Goal: Check status: Check status

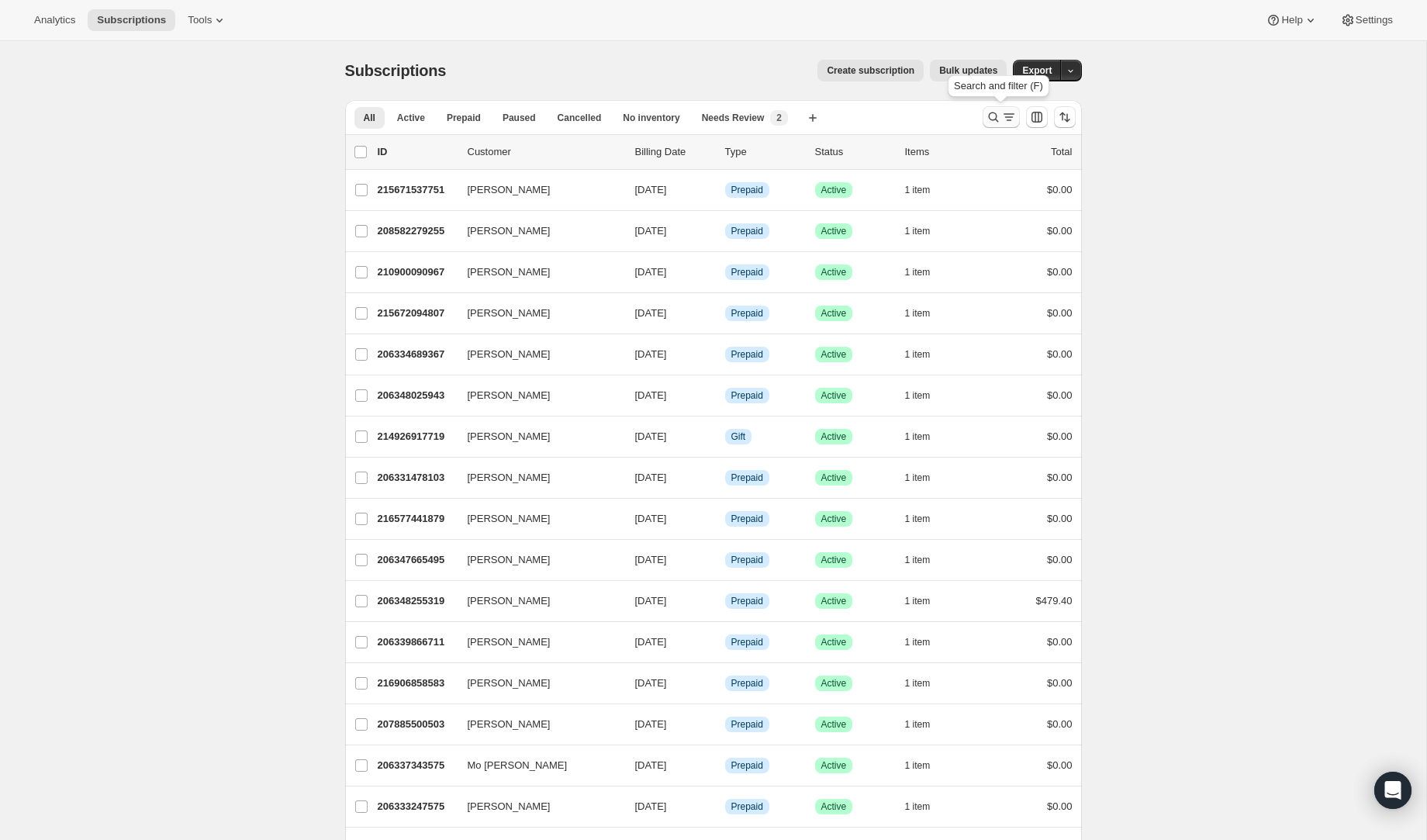
click at [1008, 122] on icon "Search and filter results" at bounding box center [1009, 118] width 16 height 16
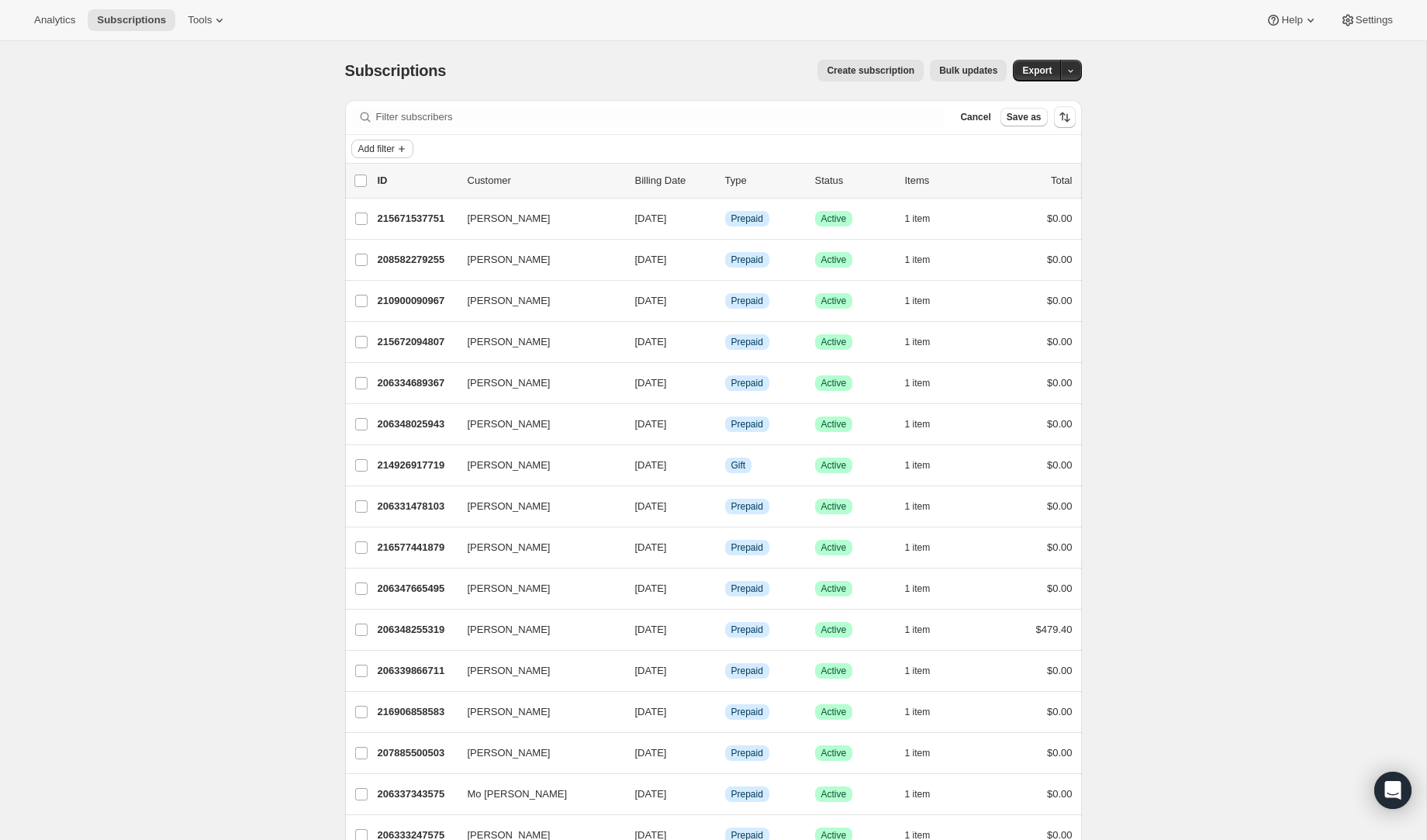
click at [399, 146] on icon "Add filter" at bounding box center [401, 148] width 13 height 13
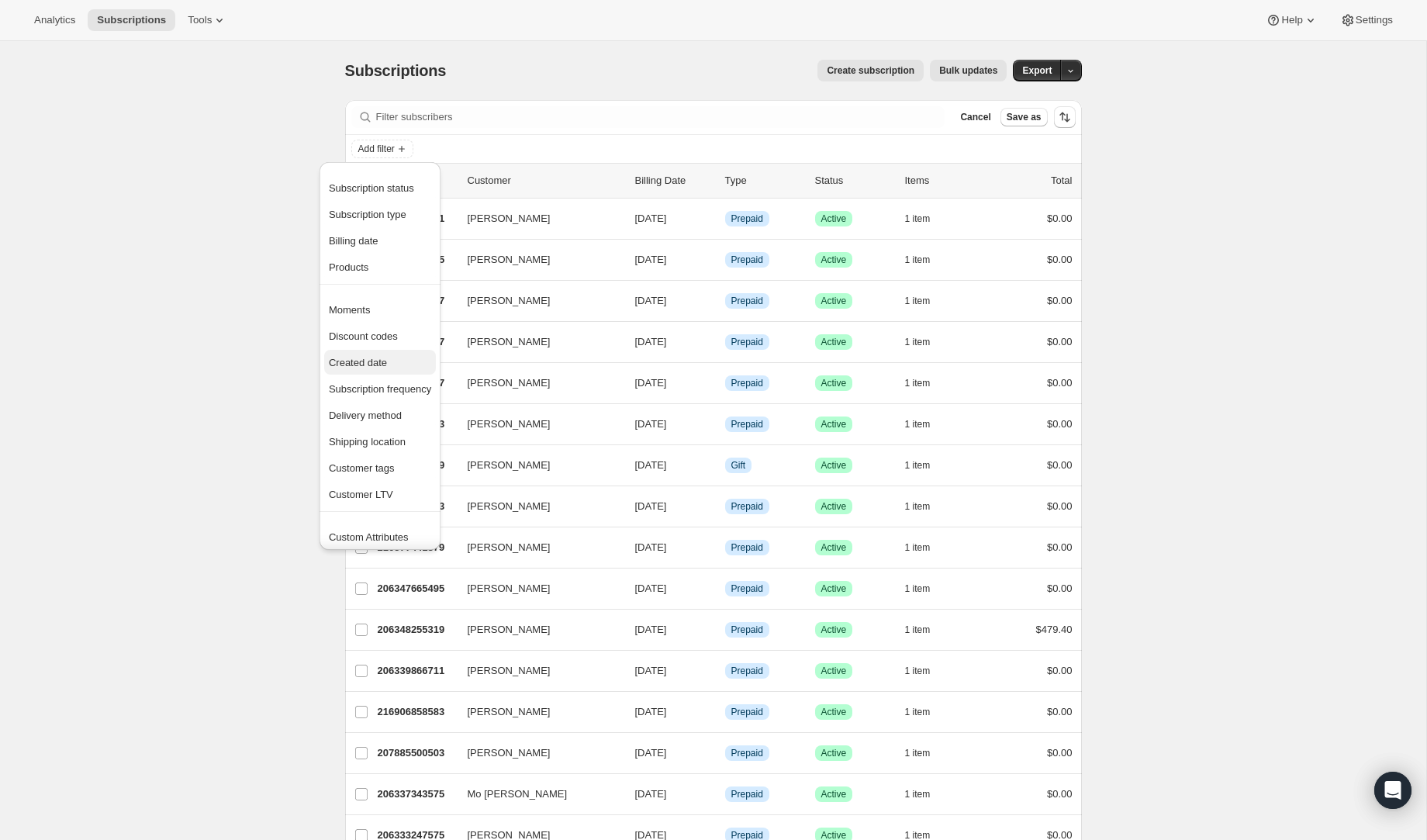
click at [367, 366] on span "Created date" at bounding box center [358, 363] width 58 height 12
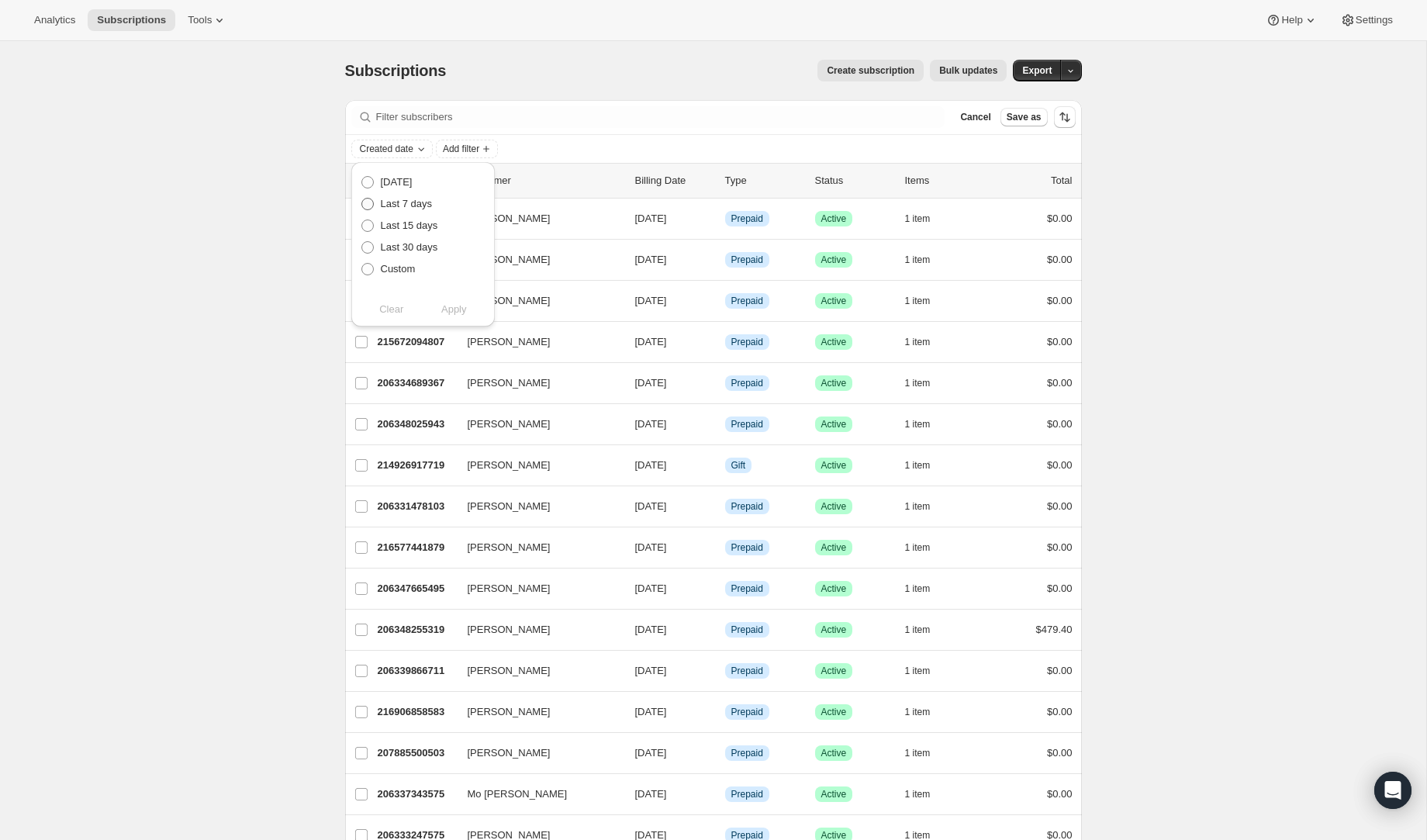
click at [402, 198] on span "Last 7 days" at bounding box center [406, 204] width 52 height 12
click at [363, 198] on input "Last 7 days" at bounding box center [362, 198] width 1 height 1
radio input "true"
click at [457, 309] on span "Apply" at bounding box center [455, 309] width 26 height 16
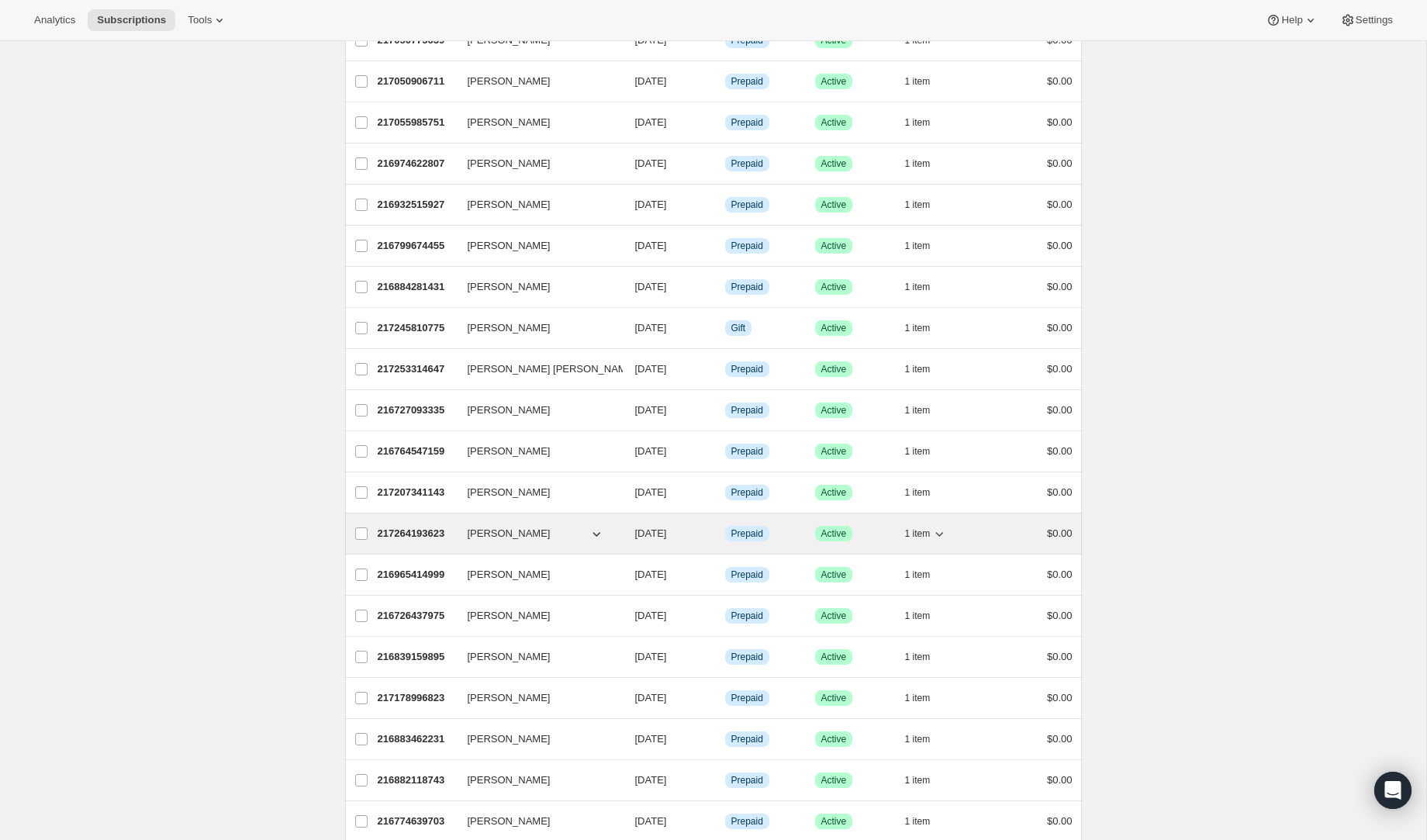
scroll to position [619, 0]
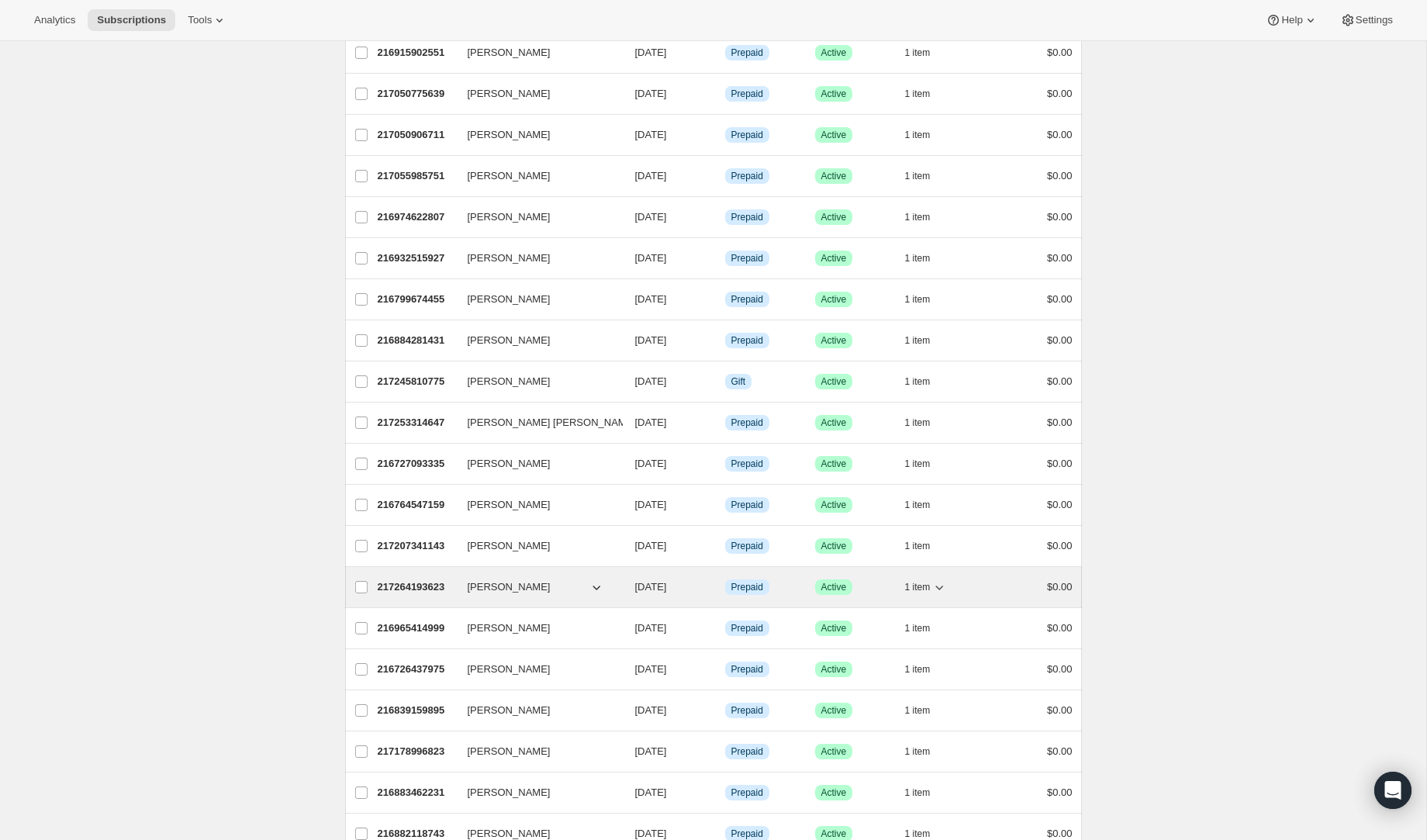
click at [528, 591] on span "Danielle Martinelli" at bounding box center [509, 587] width 83 height 16
click at [441, 589] on p "217264193623" at bounding box center [416, 587] width 77 height 16
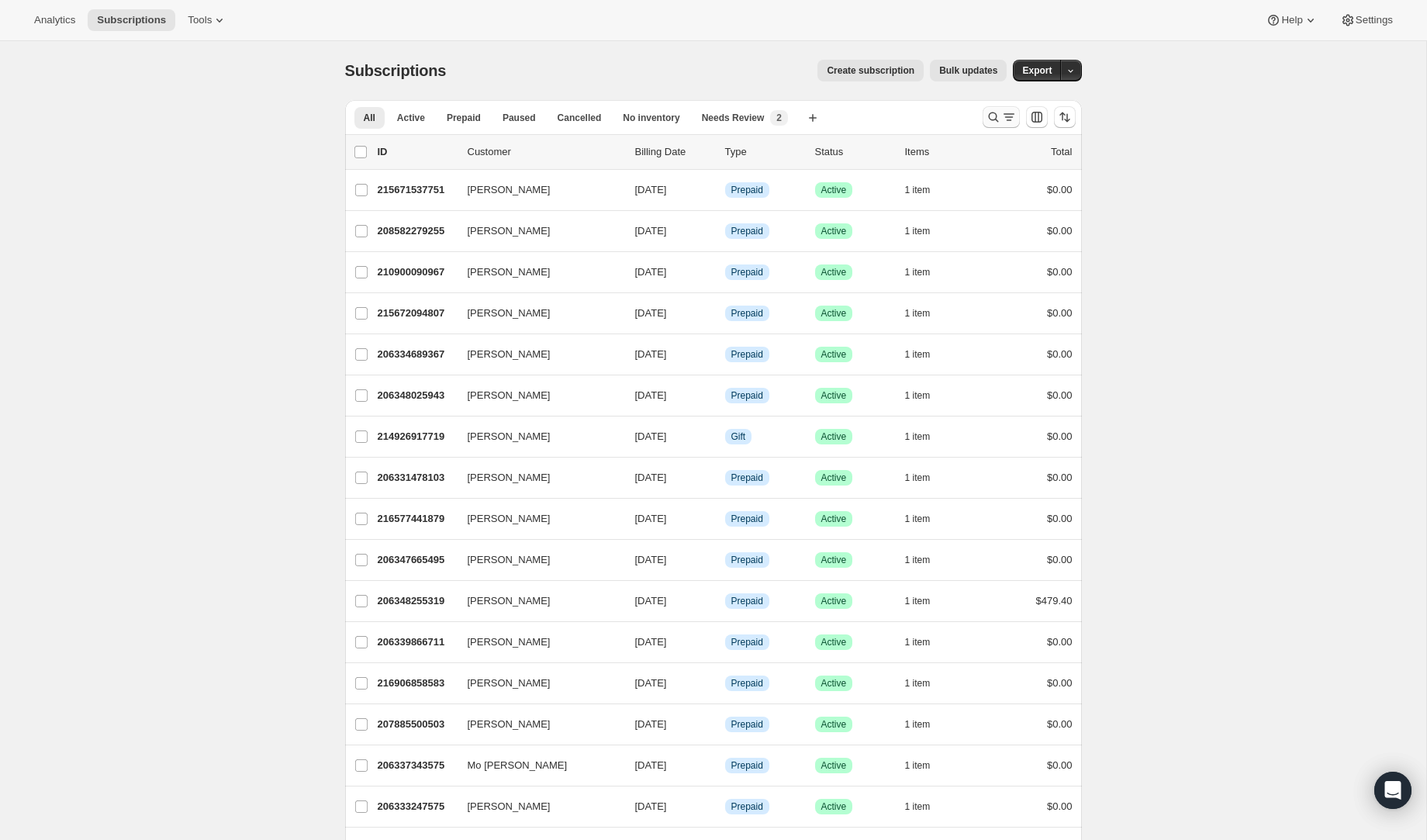
click at [994, 111] on icon "Search and filter results" at bounding box center [994, 118] width 16 height 16
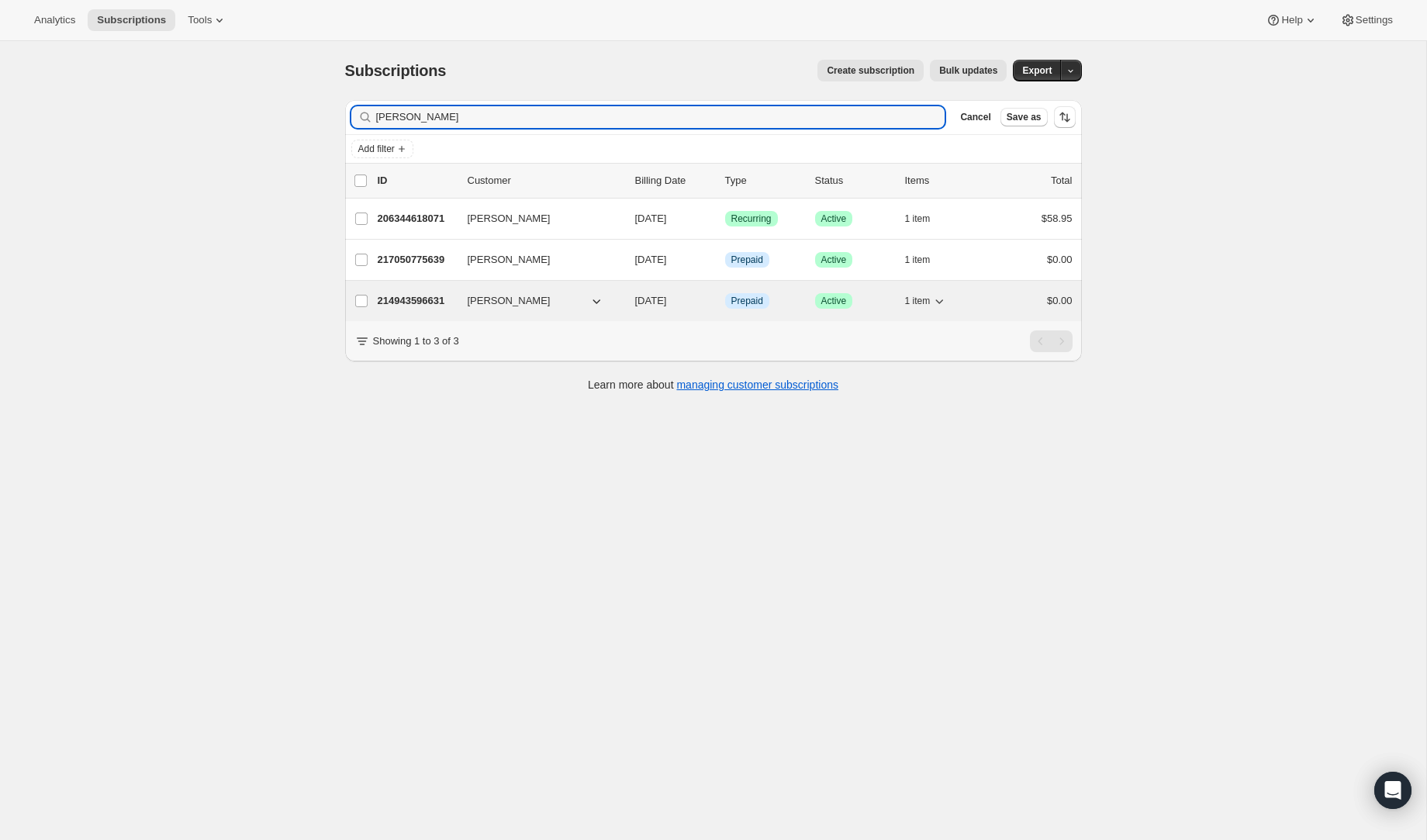
type input "[PERSON_NAME]"
click at [418, 300] on p "214943596631" at bounding box center [416, 301] width 77 height 16
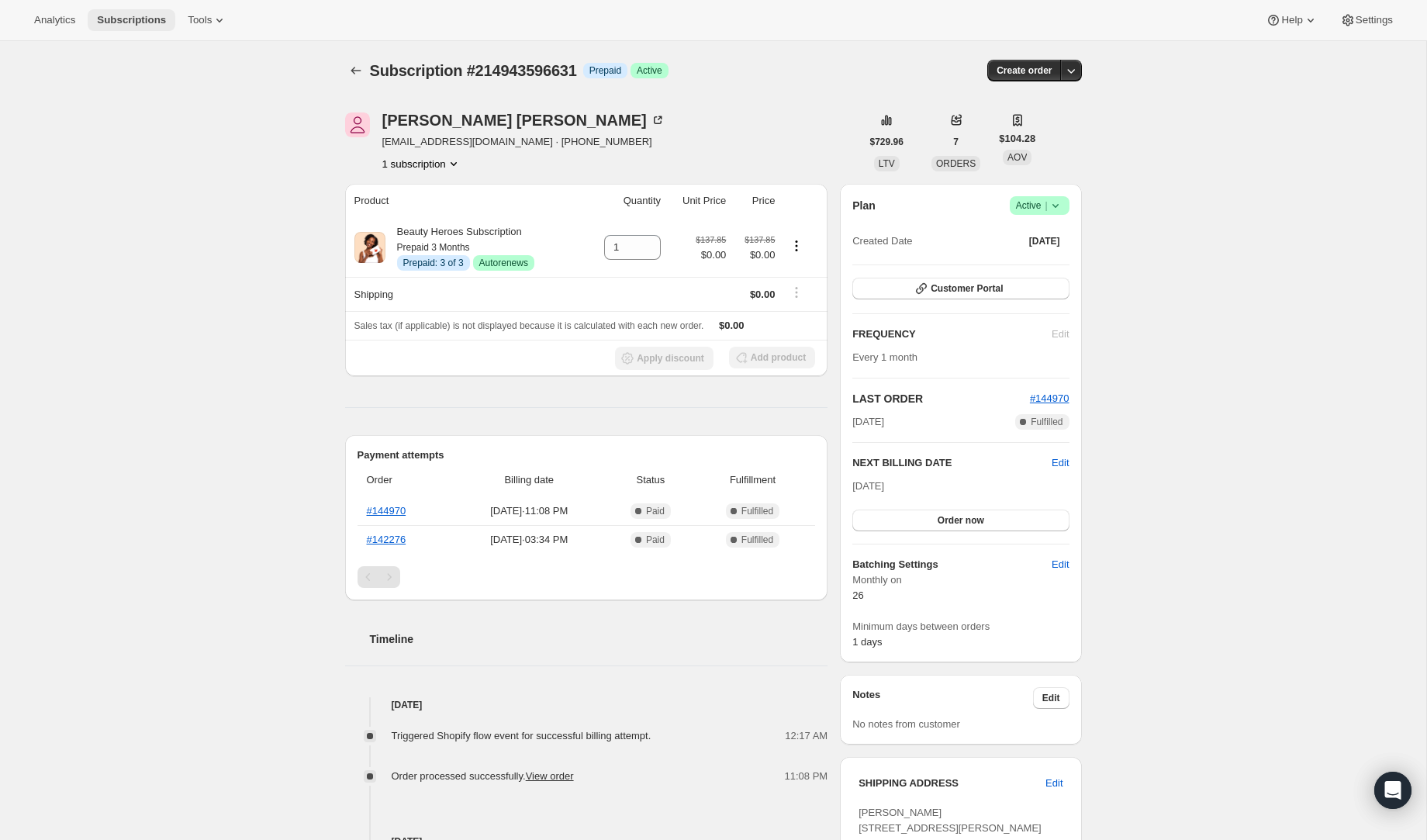
click at [147, 16] on span "Subscriptions" at bounding box center [131, 20] width 69 height 13
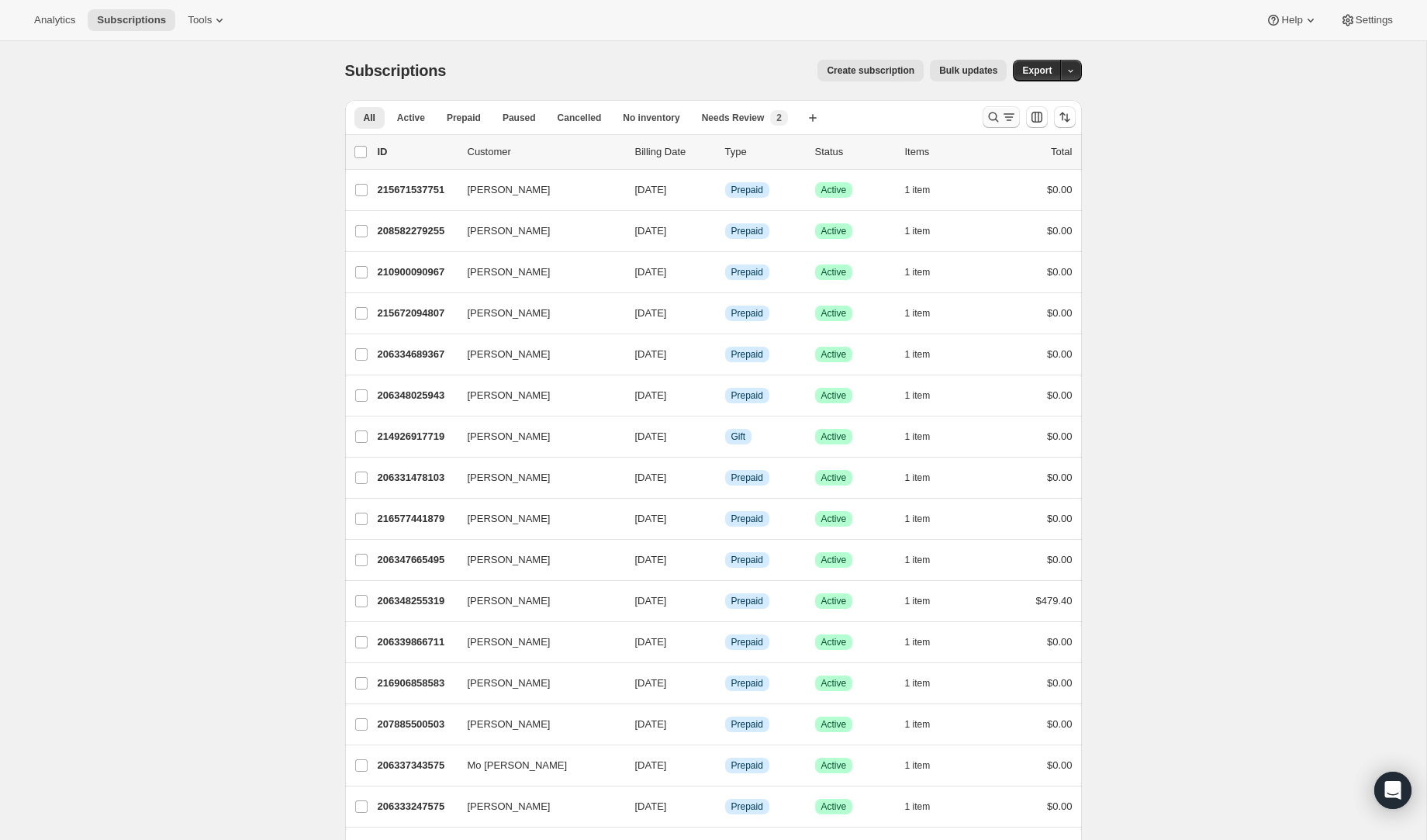
click at [996, 114] on icon "Search and filter results" at bounding box center [994, 118] width 16 height 16
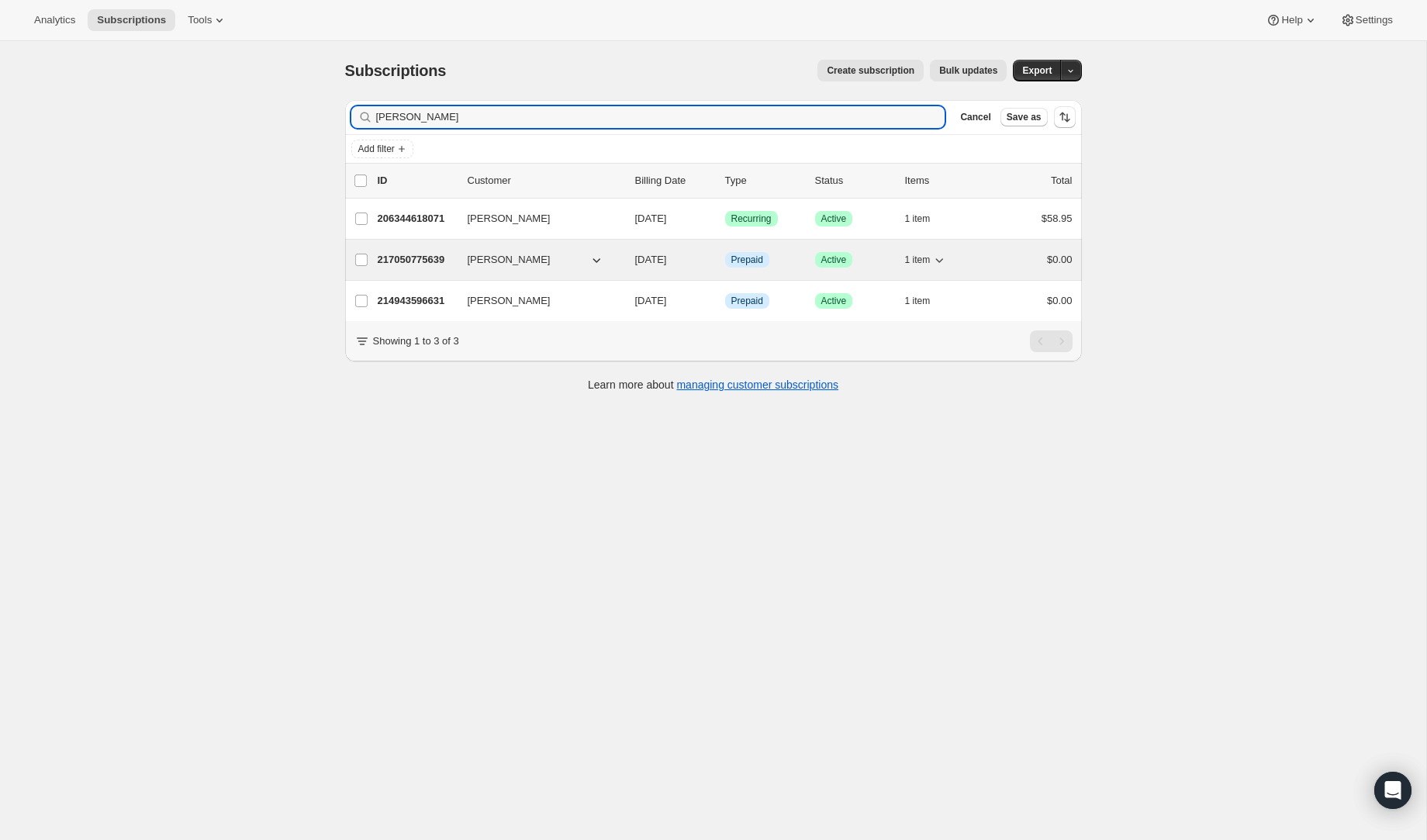
type input "[PERSON_NAME]"
click at [413, 258] on p "217050775639" at bounding box center [416, 260] width 77 height 16
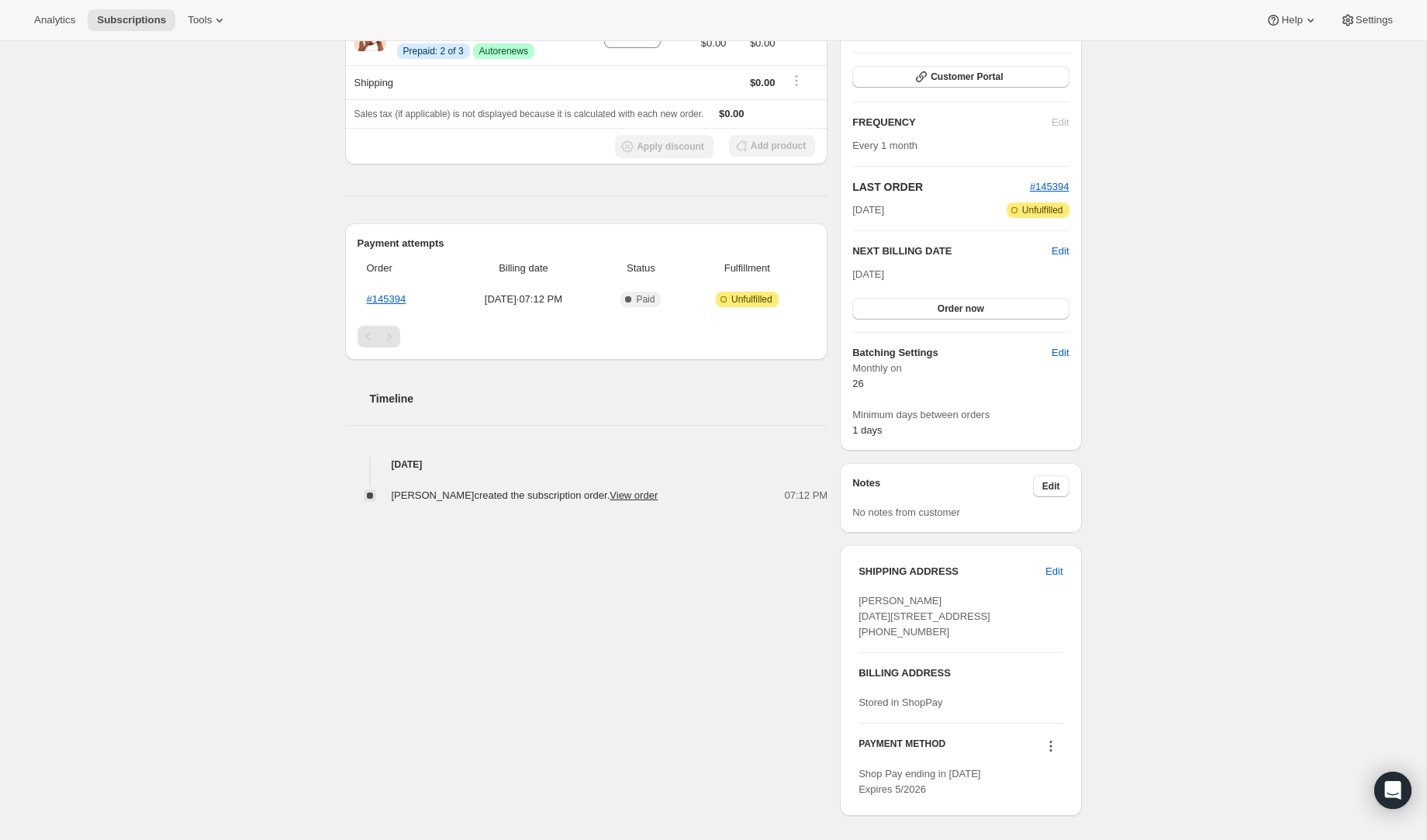
scroll to position [191, 0]
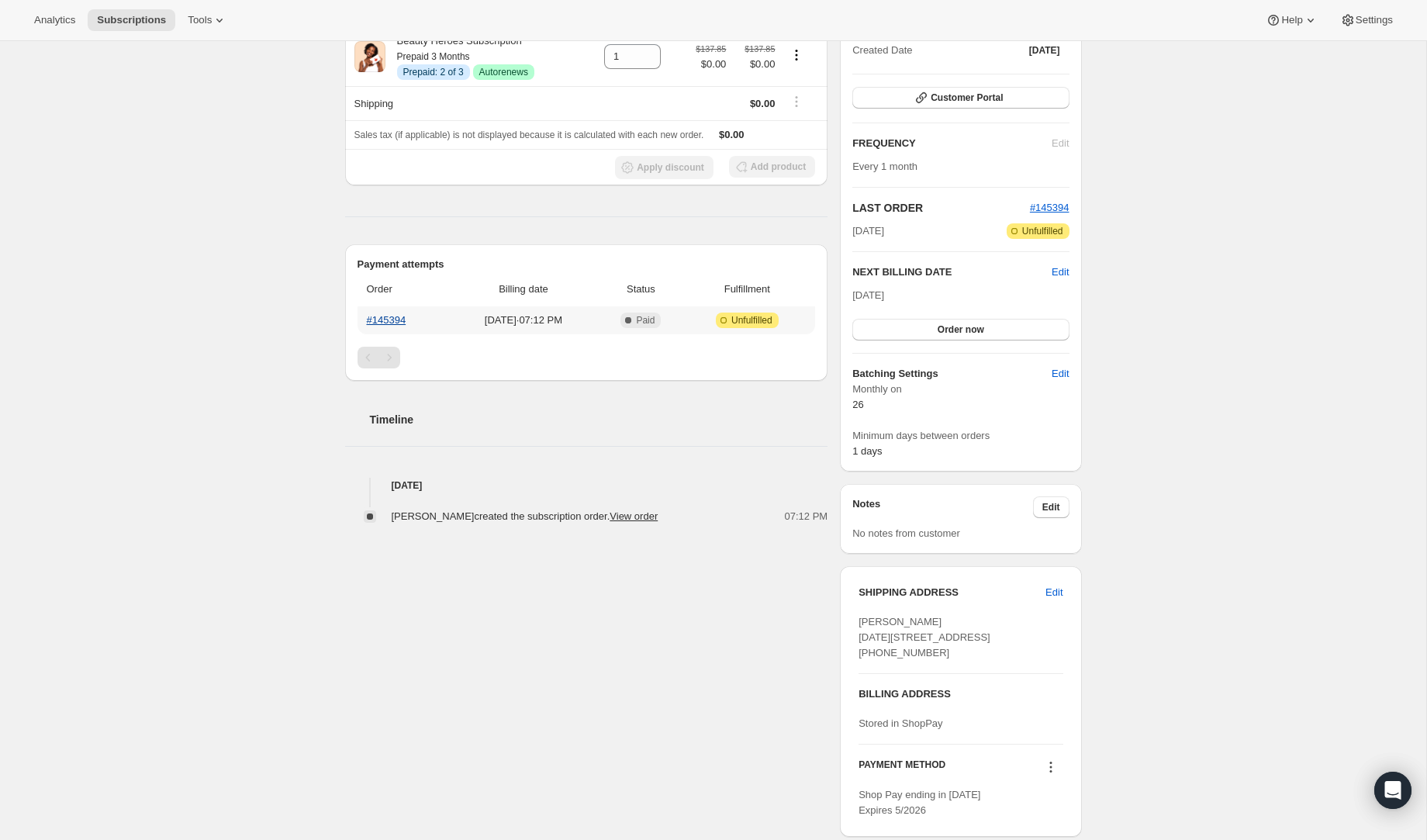
click at [393, 315] on link "#145394" at bounding box center [386, 320] width 40 height 12
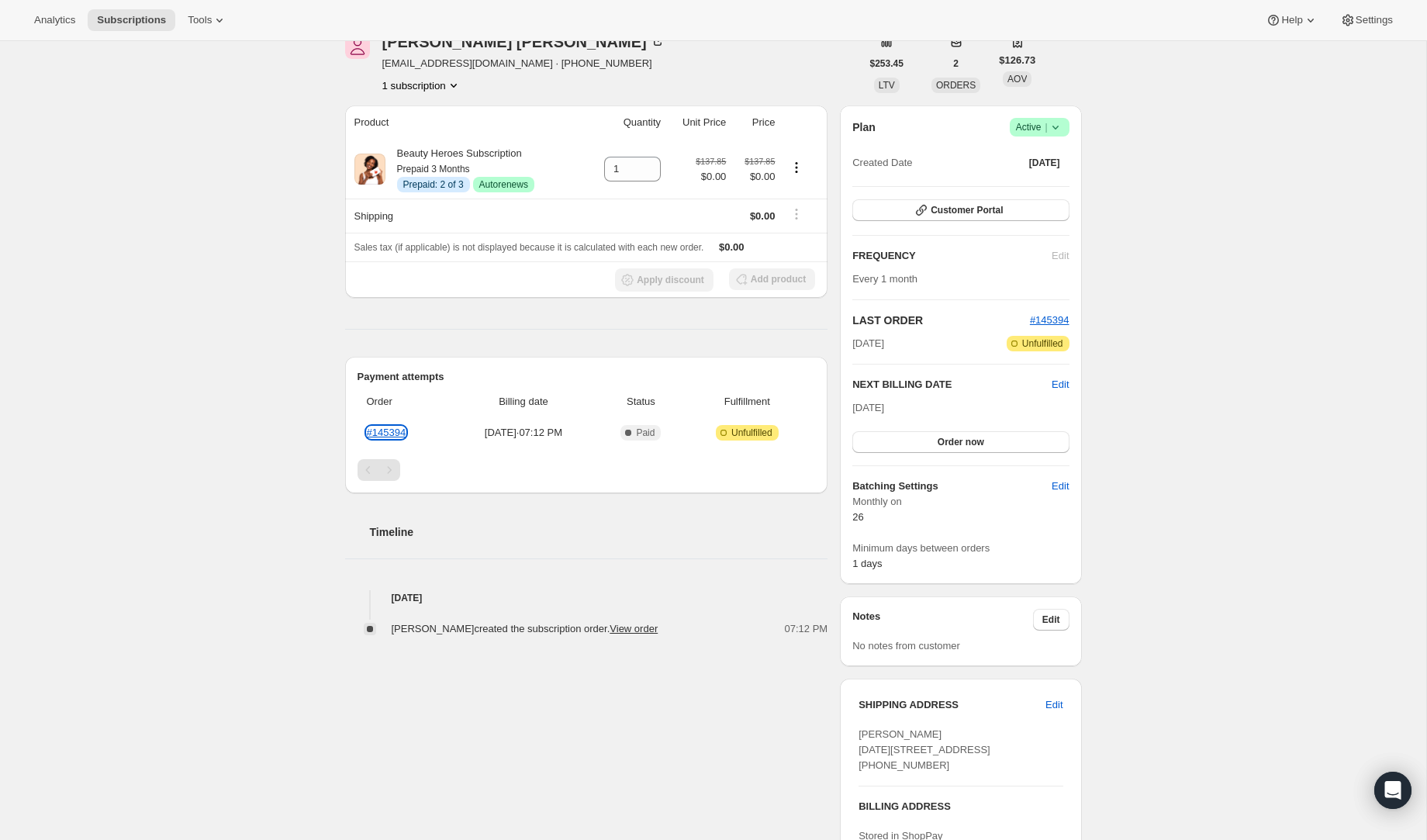
scroll to position [0, 0]
